Goal: Task Accomplishment & Management: Manage account settings

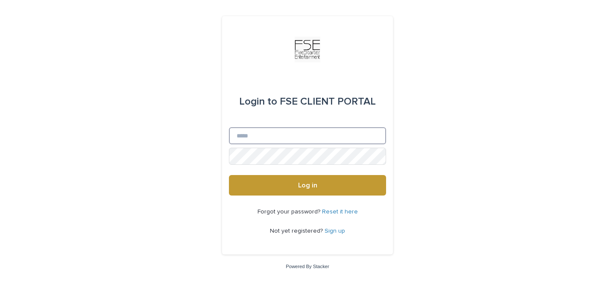
click at [273, 134] on input "Email" at bounding box center [307, 135] width 157 height 17
type input "**********"
click at [229, 175] on button "Log in" at bounding box center [307, 185] width 157 height 20
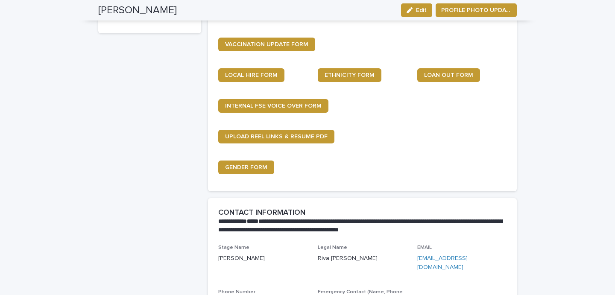
scroll to position [153, 0]
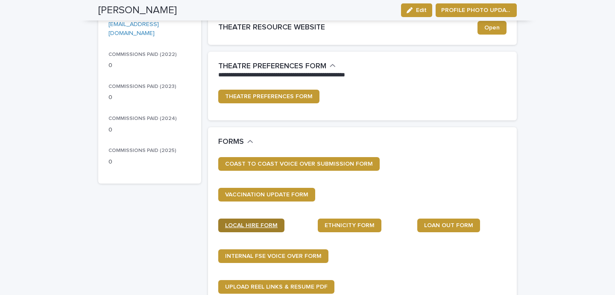
click at [237, 230] on link "LOCAL HIRE FORM" at bounding box center [251, 226] width 66 height 14
click at [251, 223] on span "LOCAL HIRE FORM" at bounding box center [251, 225] width 52 height 6
click at [439, 174] on div "COAST TO COAST VOICE OVER SUBMISSION FORM" at bounding box center [362, 167] width 288 height 20
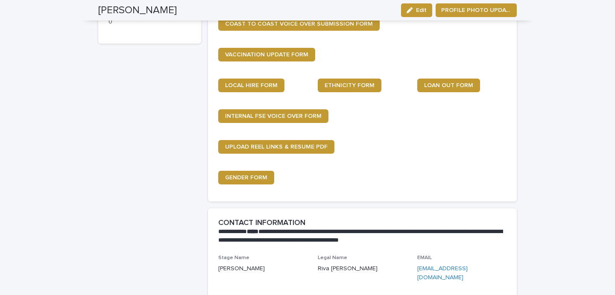
scroll to position [299, 0]
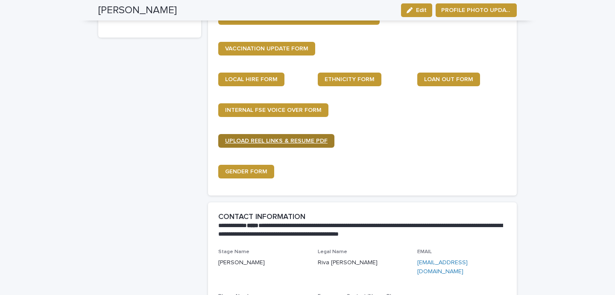
click at [293, 140] on span "UPLOAD REEL LINKS & RESUME PDF" at bounding box center [276, 141] width 102 height 6
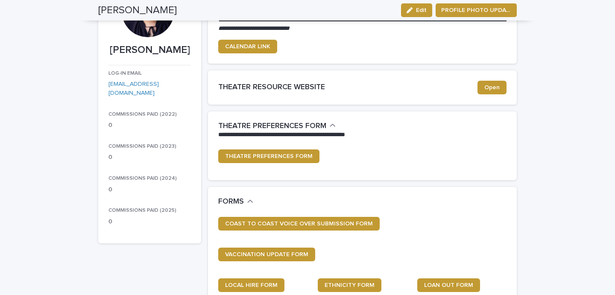
scroll to position [45, 0]
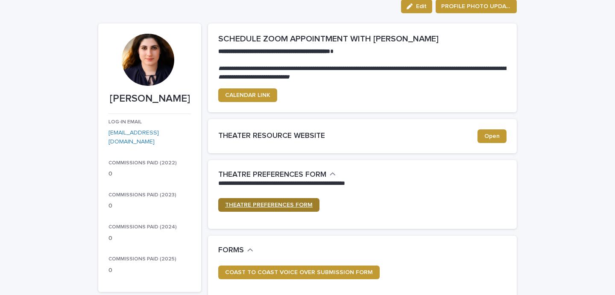
click at [280, 203] on span "THEATRE PREFERENCES FORM" at bounding box center [268, 205] width 87 height 6
click at [416, 6] on span "Edit" at bounding box center [421, 6] width 11 height 6
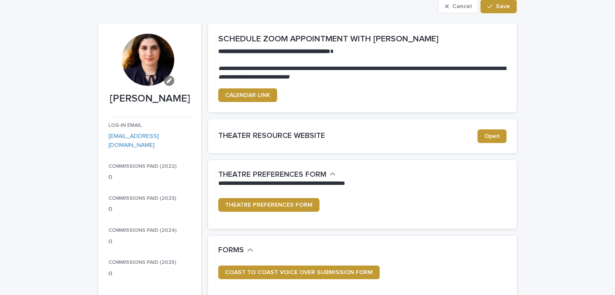
click at [169, 81] on button "button" at bounding box center [169, 81] width 10 height 10
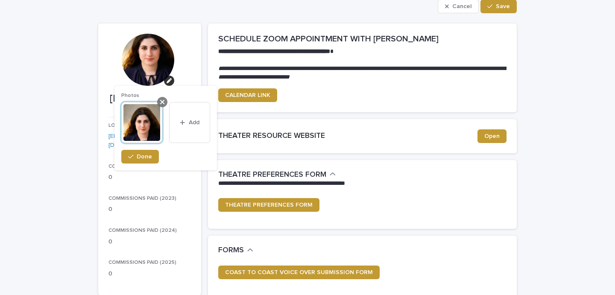
click at [163, 101] on icon at bounding box center [162, 102] width 4 height 7
click at [151, 125] on p "LOG-IN EMAIL" at bounding box center [149, 125] width 82 height 6
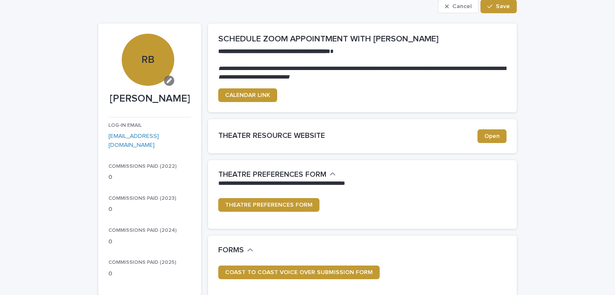
click at [166, 82] on icon "button" at bounding box center [168, 80] width 5 height 5
click at [160, 108] on icon "button" at bounding box center [158, 109] width 5 height 6
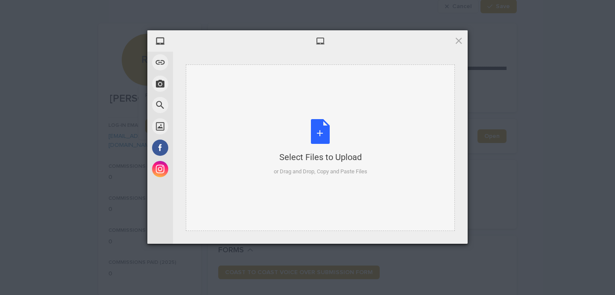
click at [286, 138] on div "Select Files to Upload or Drag and Drop, Copy and Paste Files" at bounding box center [320, 147] width 93 height 57
click at [460, 36] on span at bounding box center [458, 40] width 9 height 9
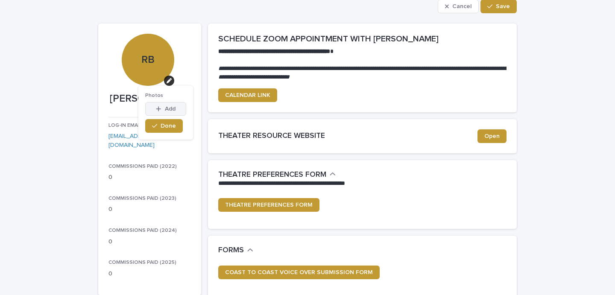
click at [165, 106] on span "Add" at bounding box center [170, 109] width 11 height 6
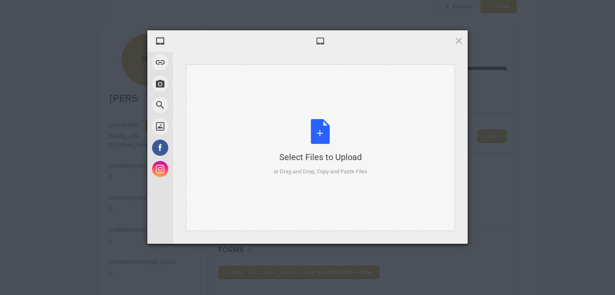
click at [349, 131] on div "Select Files to Upload or Drag and Drop, Copy and Paste Files" at bounding box center [320, 147] width 93 height 57
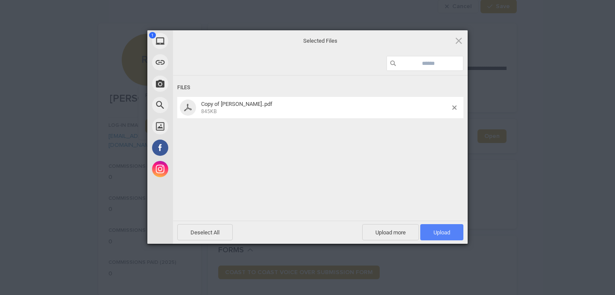
click at [439, 230] on span "Upload 1" at bounding box center [441, 232] width 17 height 6
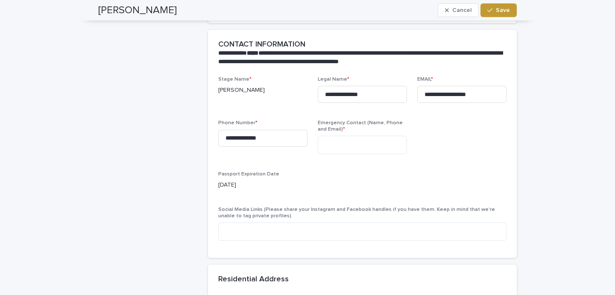
scroll to position [478, 0]
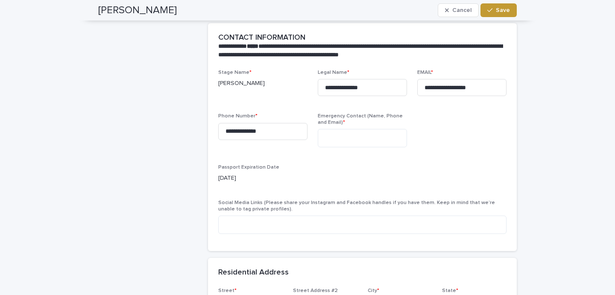
click at [237, 235] on div "Social Media Links (Please share your Instagram and Facebook handles if you hav…" at bounding box center [362, 220] width 288 height 41
click at [242, 220] on textarea at bounding box center [362, 225] width 288 height 18
type textarea "**********"
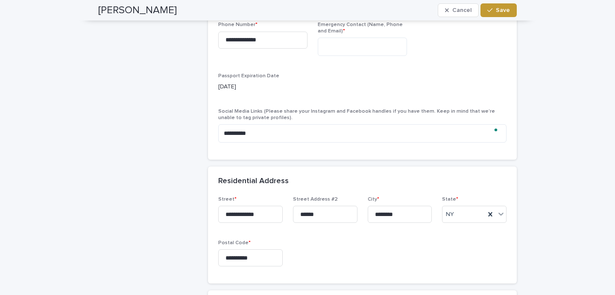
scroll to position [0, 0]
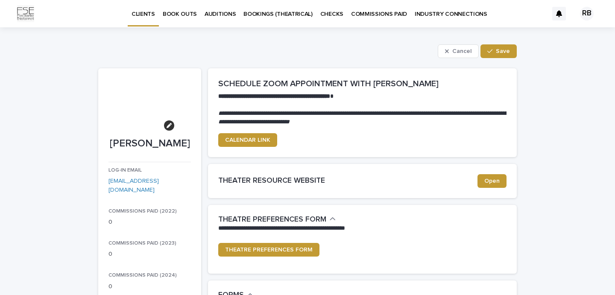
click at [160, 127] on div at bounding box center [147, 108] width 79 height 59
click at [506, 49] on button "Save" at bounding box center [498, 51] width 36 height 14
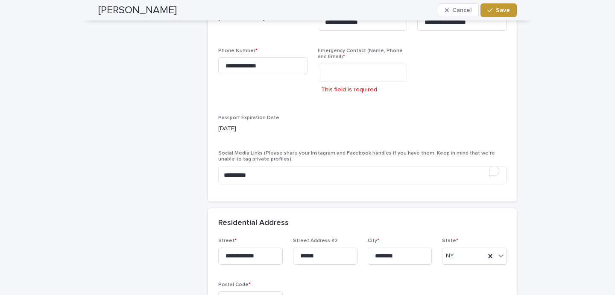
scroll to position [500, 0]
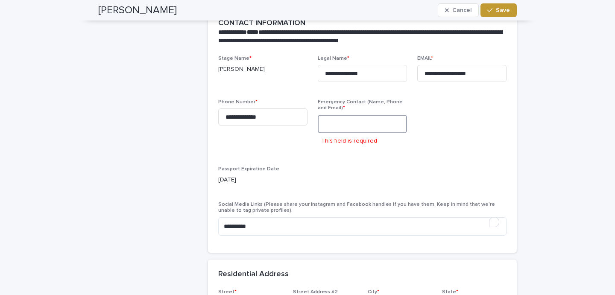
click at [371, 124] on textarea at bounding box center [362, 124] width 89 height 18
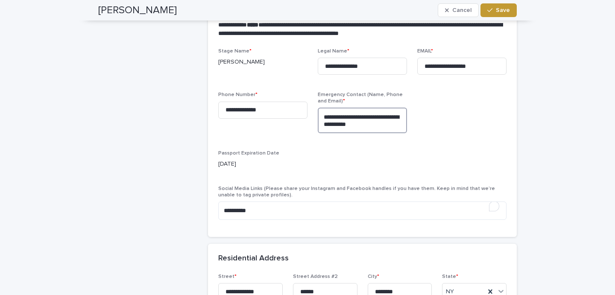
type textarea "**********"
click at [204, 140] on div "**********" at bounding box center [307, 280] width 418 height 1445
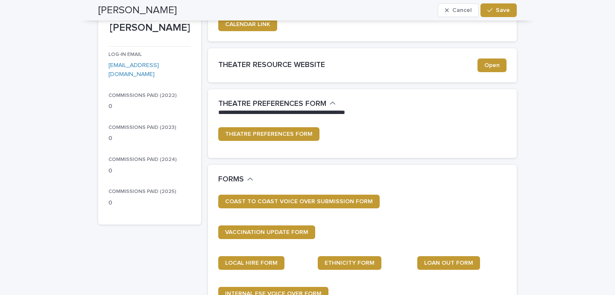
scroll to position [0, 0]
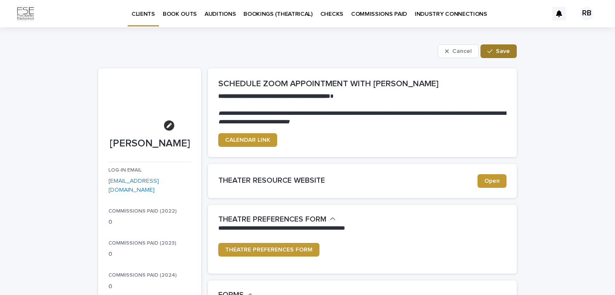
click at [497, 48] on span "Save" at bounding box center [502, 51] width 14 height 6
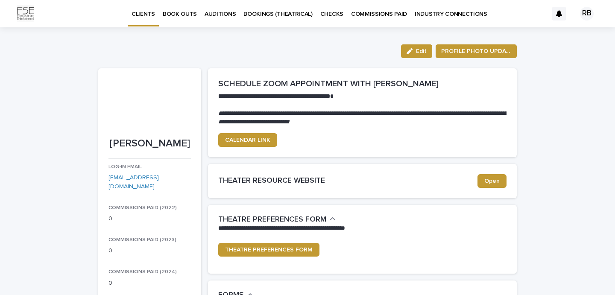
click at [497, 48] on span "PROFILE PHOTO UPDATE" at bounding box center [476, 51] width 70 height 9
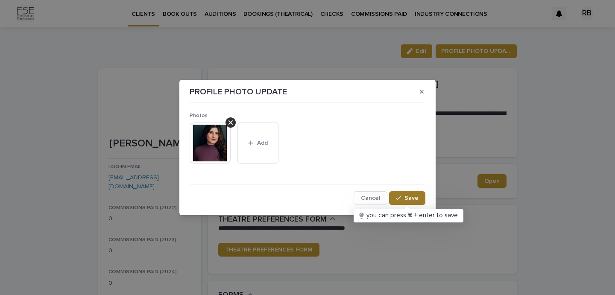
click at [407, 195] on span "Save" at bounding box center [411, 198] width 14 height 6
